Goal: Information Seeking & Learning: Learn about a topic

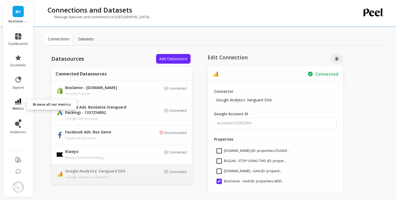
click at [22, 100] on link "metrics" at bounding box center [19, 104] width 20 height 12
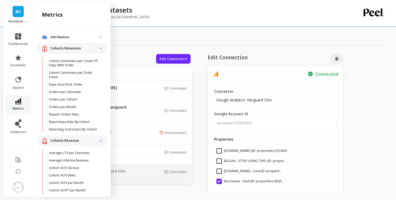
scroll to position [397, 0]
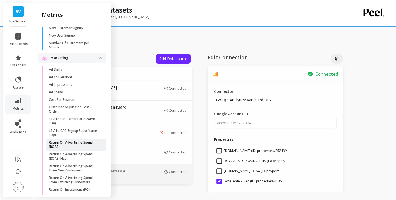
click at [76, 145] on p "Return On Advertising Spend (ROAS)" at bounding box center [74, 144] width 51 height 9
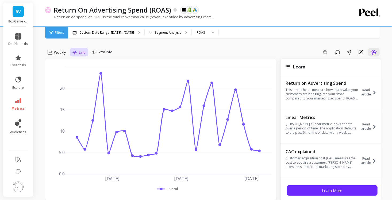
click at [82, 48] on div "Line" at bounding box center [79, 52] width 16 height 9
click at [51, 53] on icon at bounding box center [50, 52] width 5 height 5
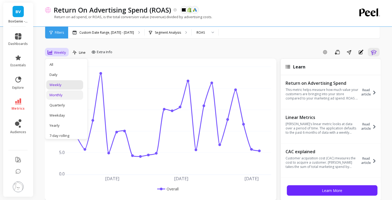
click at [63, 93] on div "Monthly" at bounding box center [64, 95] width 30 height 5
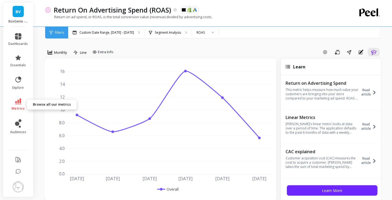
click at [18, 105] on link "metrics" at bounding box center [19, 104] width 20 height 12
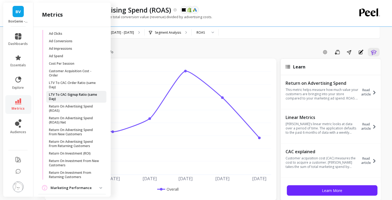
scroll to position [434, 0]
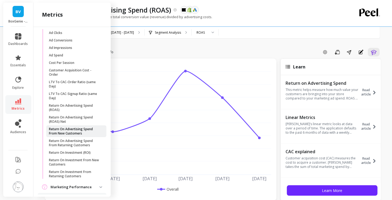
click at [83, 132] on p "Return On Advertising Spend From New Customers" at bounding box center [74, 131] width 51 height 9
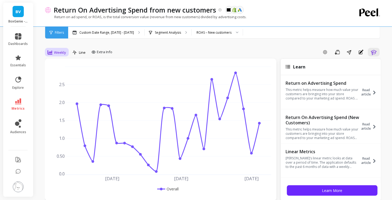
click at [47, 52] on div "Weekly" at bounding box center [57, 52] width 22 height 9
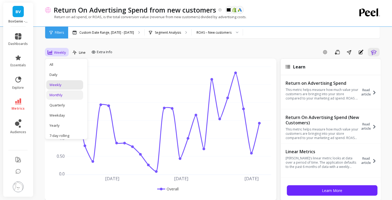
click at [55, 95] on div "Monthly" at bounding box center [64, 95] width 30 height 5
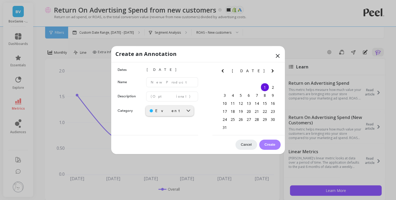
click at [277, 57] on icon at bounding box center [277, 55] width 3 height 3
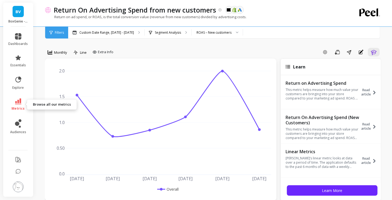
click at [16, 102] on icon at bounding box center [18, 101] width 6 height 6
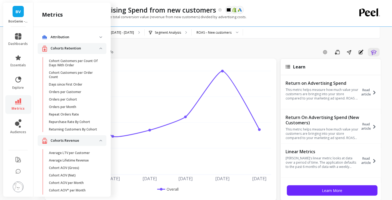
scroll to position [434, 0]
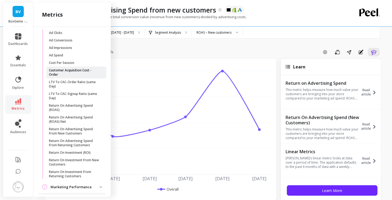
click at [68, 76] on p "Customer Acquisition Cost - Order" at bounding box center [74, 72] width 51 height 9
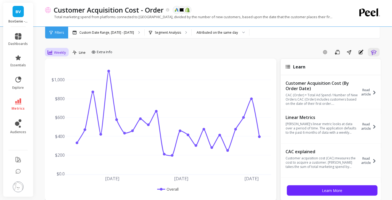
click at [56, 52] on span "Weekly" at bounding box center [60, 52] width 12 height 5
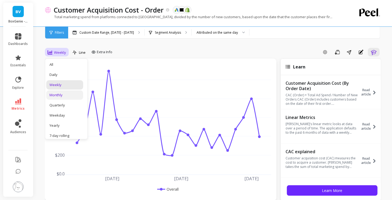
click at [56, 94] on div "Monthly" at bounding box center [64, 95] width 30 height 5
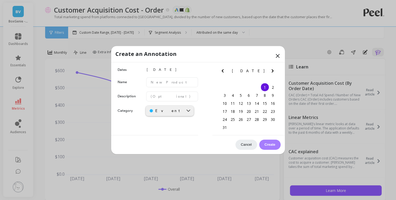
click at [277, 55] on icon at bounding box center [277, 55] width 3 height 3
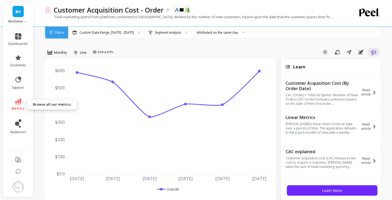
click at [20, 100] on icon at bounding box center [18, 101] width 6 height 6
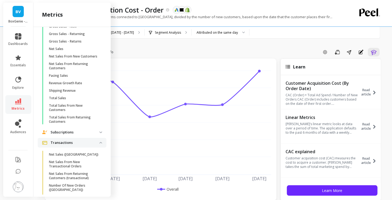
scroll to position [1043, 0]
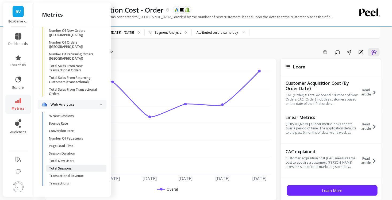
click at [74, 169] on span "Total Sessions" at bounding box center [74, 168] width 51 height 4
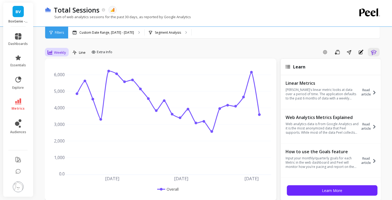
click at [58, 53] on span "Weekly" at bounding box center [60, 52] width 12 height 5
click at [58, 96] on div "Monthly" at bounding box center [64, 95] width 30 height 5
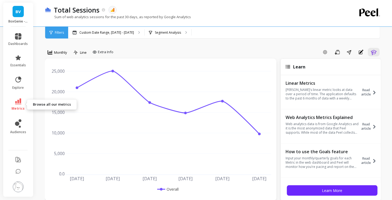
click at [17, 102] on icon at bounding box center [18, 101] width 6 height 6
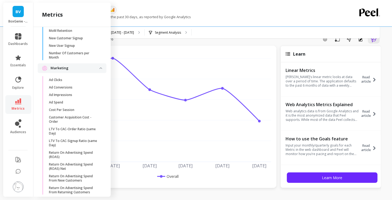
scroll to position [387, 0]
click at [62, 105] on p "Ad Spend" at bounding box center [56, 103] width 14 height 4
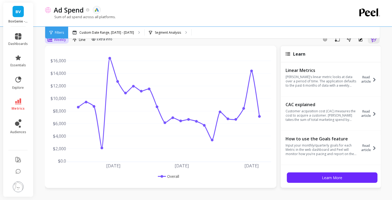
click at [64, 41] on span "Weekly" at bounding box center [60, 39] width 12 height 5
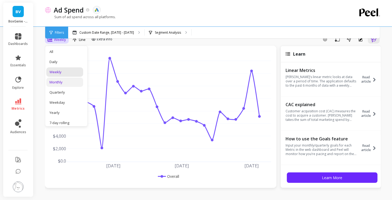
click at [62, 81] on div "Monthly" at bounding box center [64, 82] width 30 height 5
